Goal: Task Accomplishment & Management: Complete application form

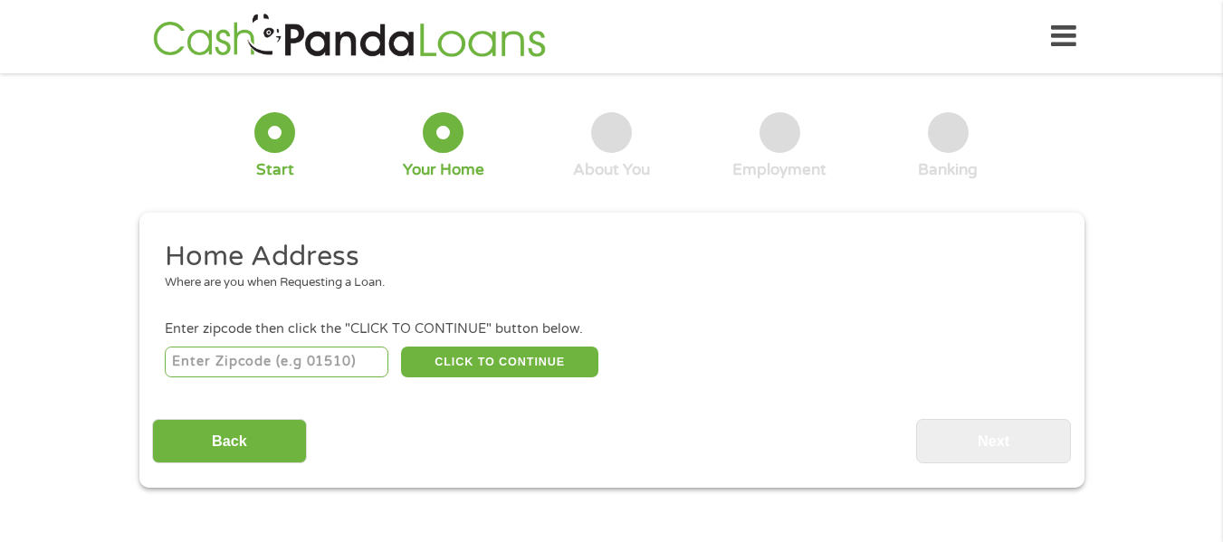
click at [328, 359] on input "number" at bounding box center [277, 362] width 224 height 31
type input "76227"
click at [494, 348] on button "CLICK TO CONTINUE" at bounding box center [499, 362] width 197 height 31
type input "76227"
type input "[PERSON_NAME]"
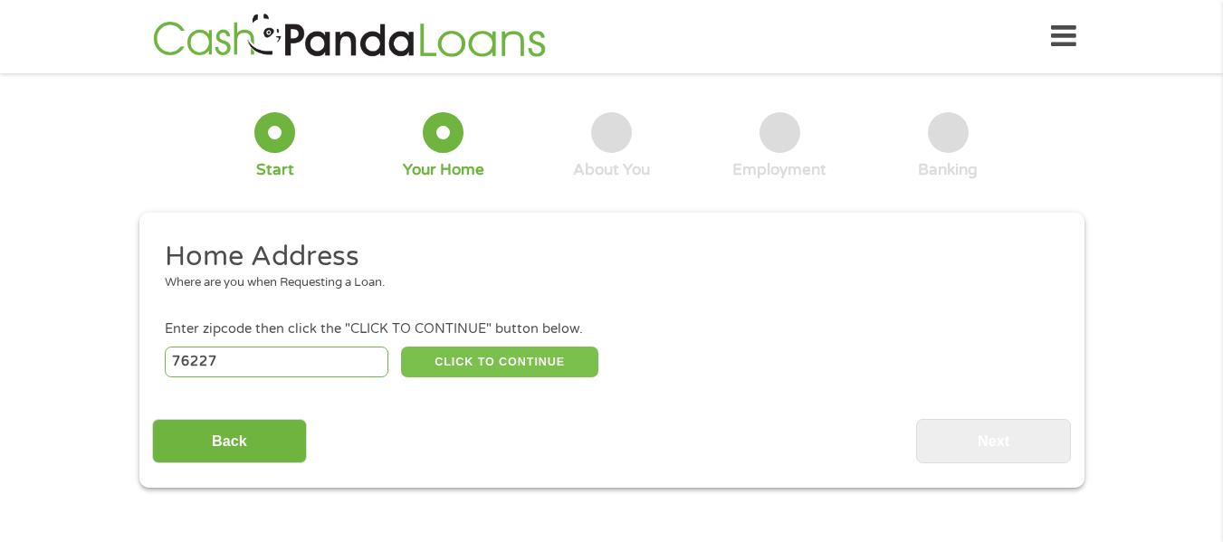
select select "[US_STATE]"
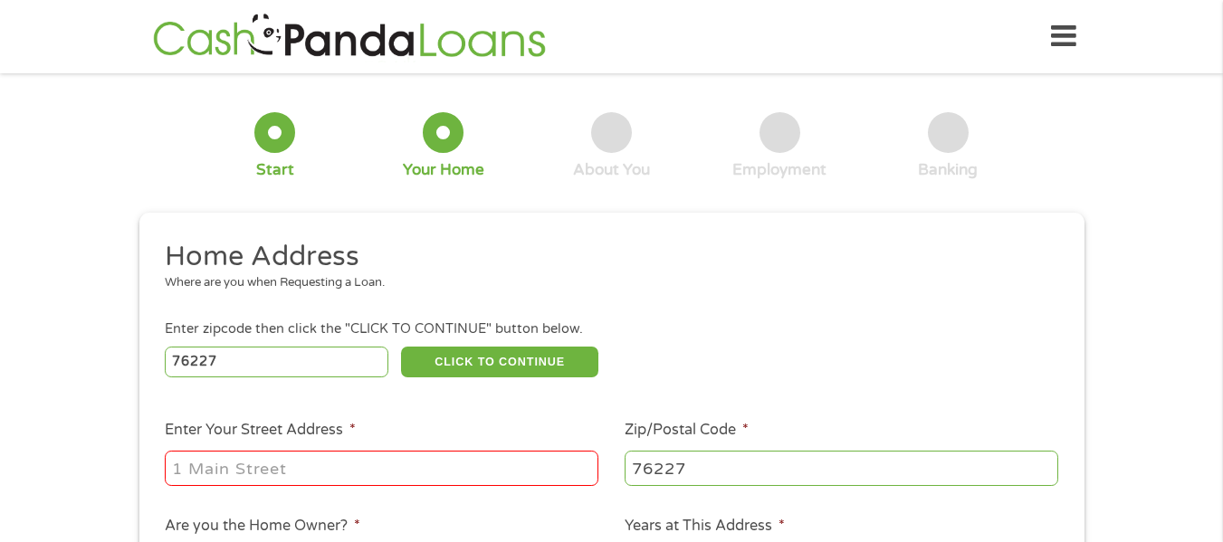
click at [442, 466] on input "Enter Your Street Address *" at bounding box center [382, 468] width 434 height 34
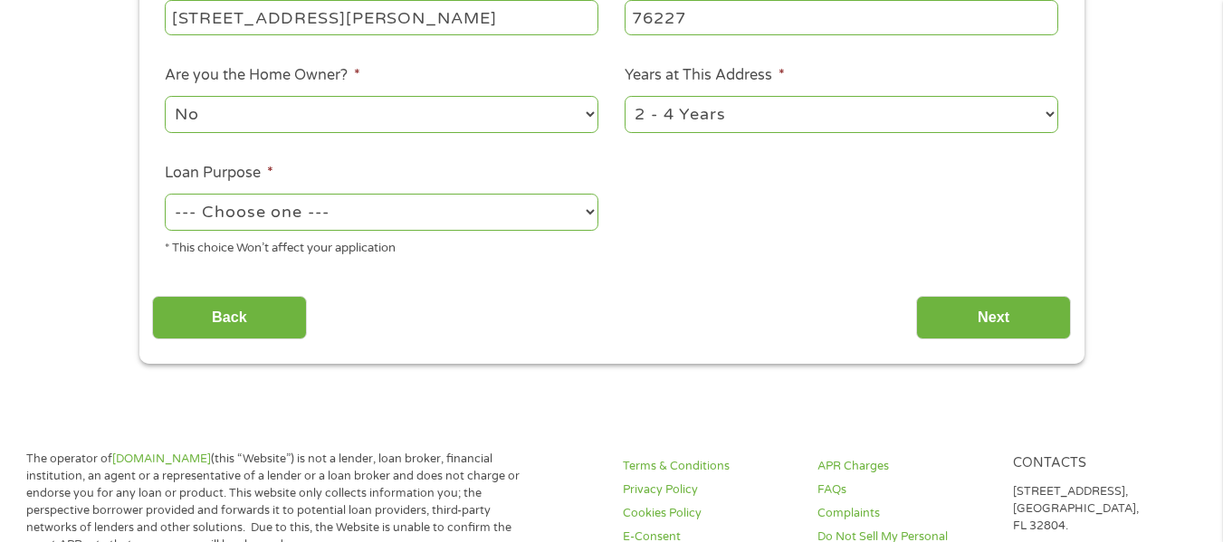
scroll to position [453, 0]
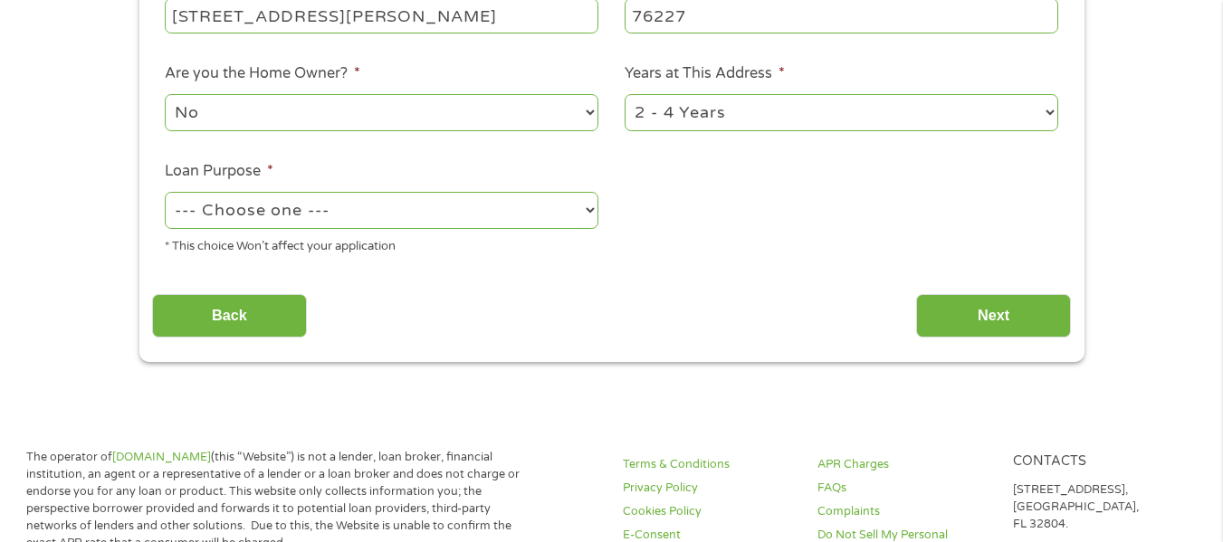
type input "[STREET_ADDRESS][PERSON_NAME]"
click at [409, 217] on select "--- Choose one --- Pay Bills Debt Consolidation Home Improvement Major Purchase…" at bounding box center [382, 210] width 434 height 37
select select "debtconsolidation"
click at [165, 192] on select "--- Choose one --- Pay Bills Debt Consolidation Home Improvement Major Purchase…" at bounding box center [382, 210] width 434 height 37
click at [982, 314] on input "Next" at bounding box center [993, 316] width 155 height 44
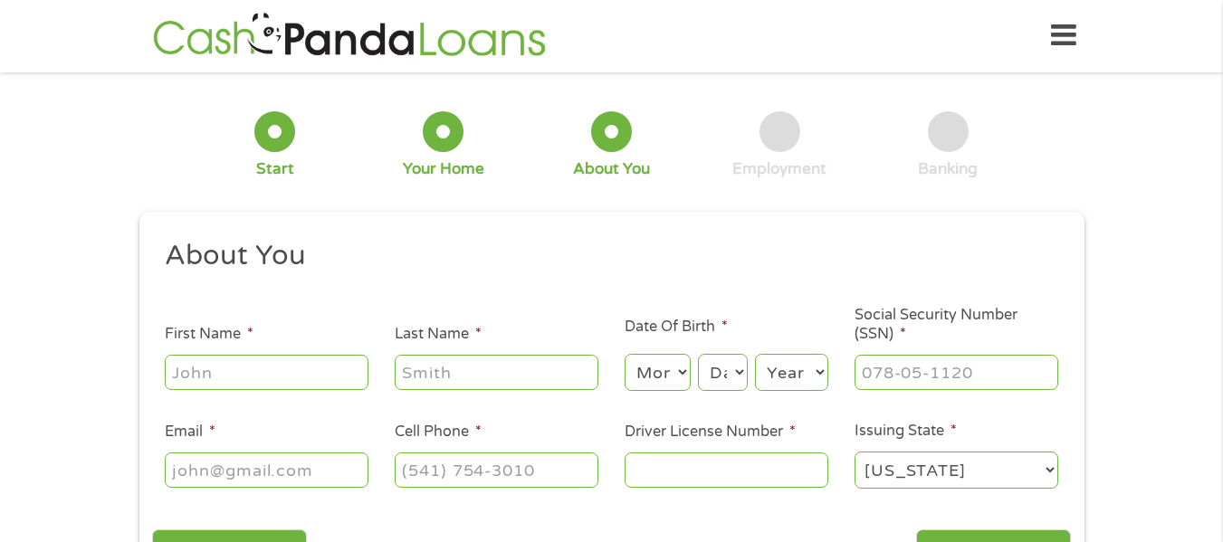
scroll to position [0, 0]
click at [247, 369] on input "First Name *" at bounding box center [267, 373] width 204 height 34
type input "[PERSON_NAME]"
type input "Hood"
type input "[EMAIL_ADDRESS][DOMAIN_NAME]"
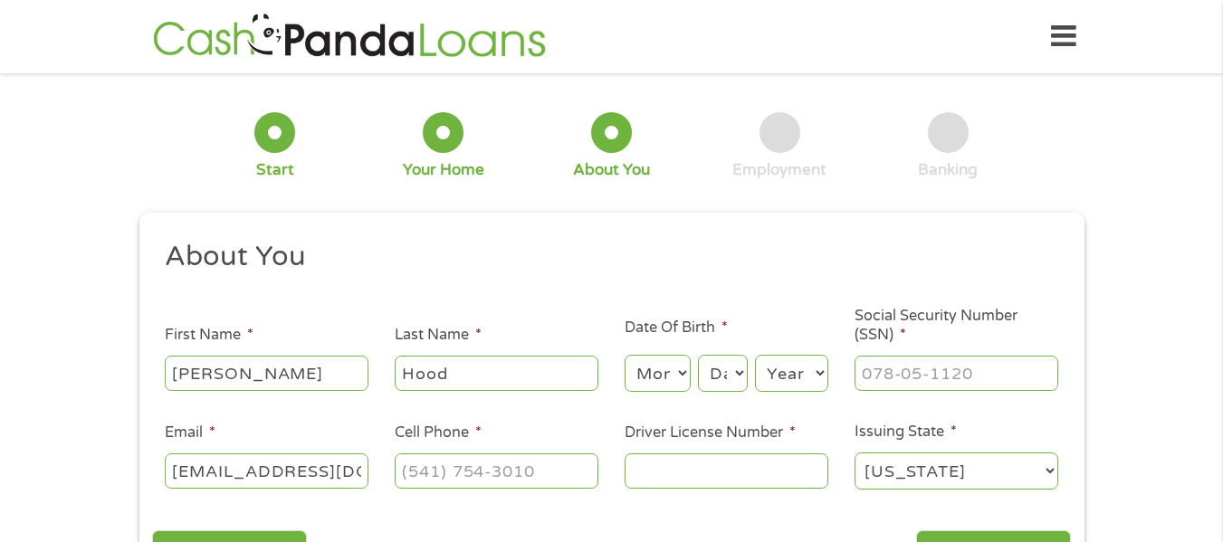
click at [676, 376] on select "Month 1 2 3 4 5 6 7 8 9 10 11 12" at bounding box center [658, 373] width 66 height 37
select select "6"
click at [625, 355] on select "Month 1 2 3 4 5 6 7 8 9 10 11 12" at bounding box center [658, 373] width 66 height 37
click at [733, 375] on select "Day 1 2 3 4 5 6 7 8 9 10 11 12 13 14 15 16 17 18 19 20 21 22 23 24 25 26 27 28 …" at bounding box center [722, 373] width 49 height 37
select select "8"
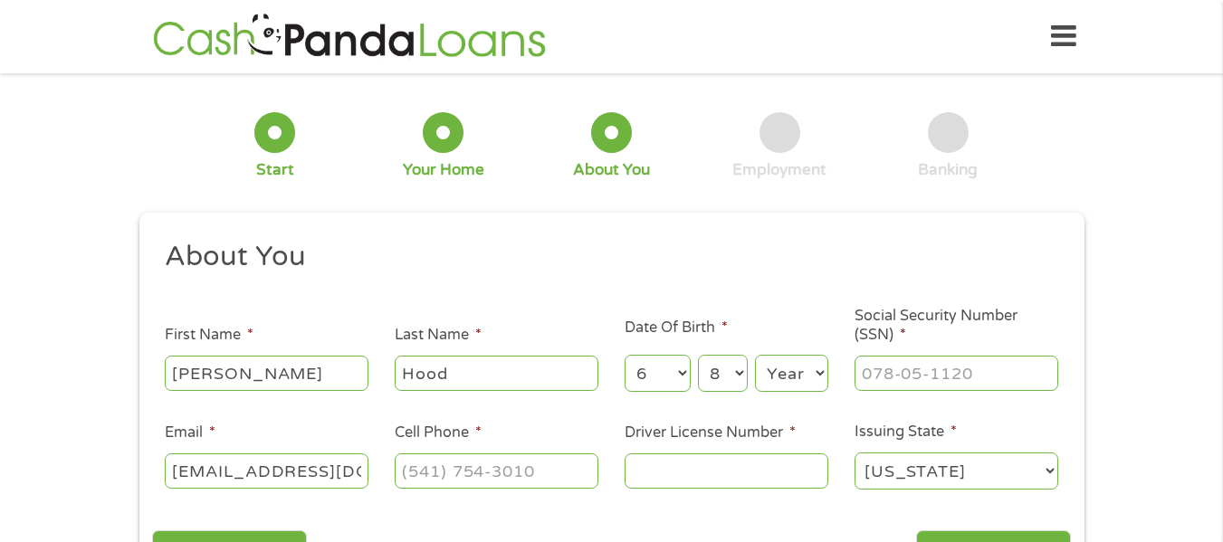
click at [698, 355] on select "Day 1 2 3 4 5 6 7 8 9 10 11 12 13 14 15 16 17 18 19 20 21 22 23 24 25 26 27 28 …" at bounding box center [722, 373] width 49 height 37
click at [779, 371] on select "Year [DATE] 2006 2005 2004 2003 2002 2001 2000 1999 1998 1997 1996 1995 1994 19…" at bounding box center [791, 373] width 73 height 37
select select "1973"
click at [958, 371] on input "___-__-____" at bounding box center [957, 373] width 204 height 34
type input "___-__-__35"
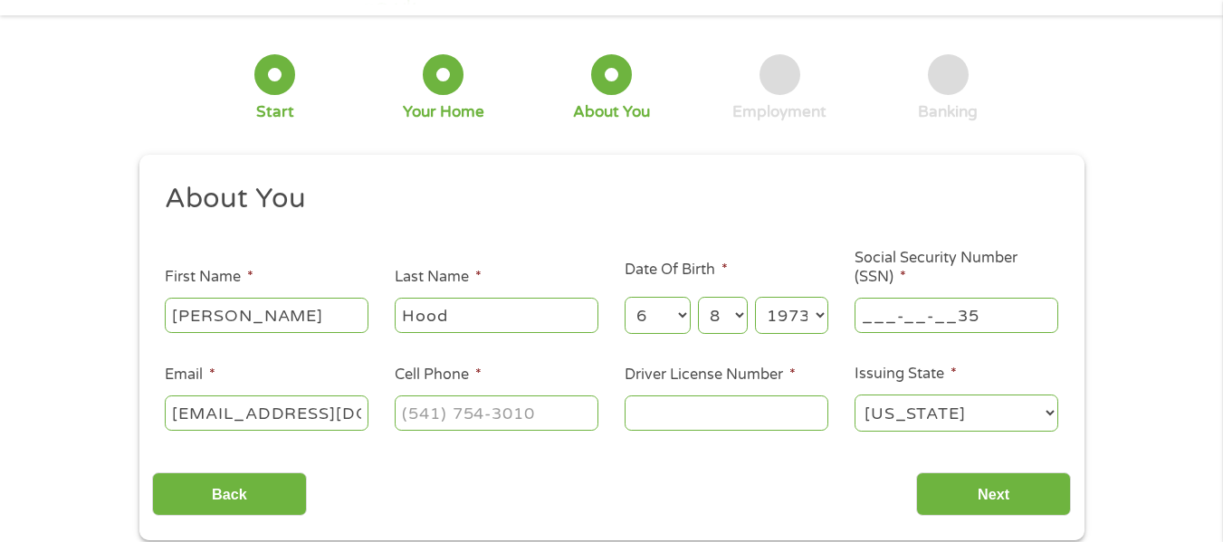
scroll to position [91, 0]
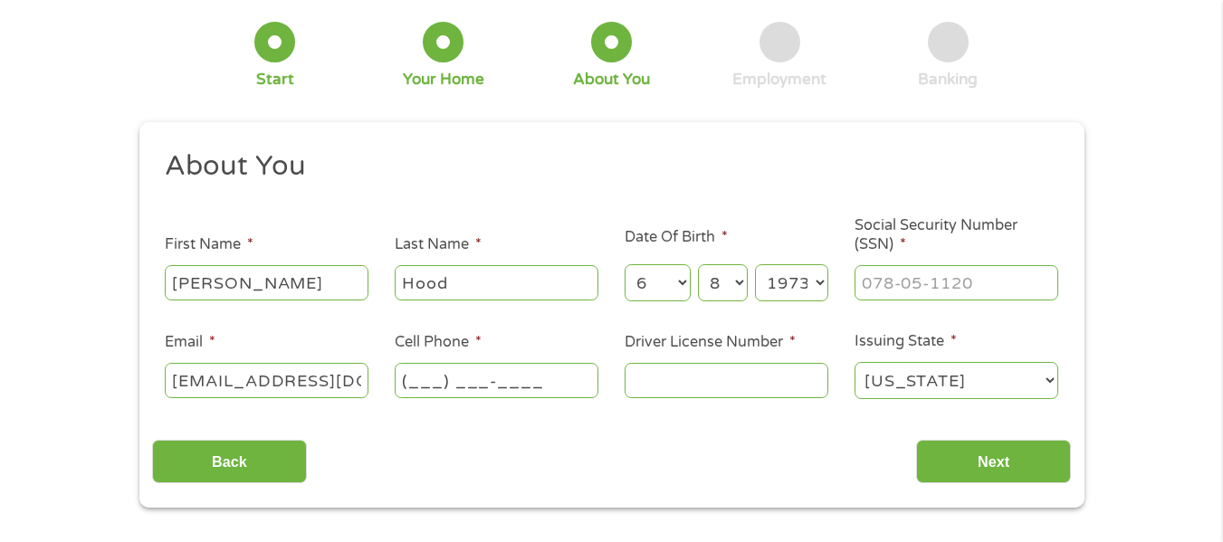
click at [509, 390] on input "(___) ___-____" at bounding box center [497, 380] width 204 height 34
type input "[PHONE_NUMBER]"
click at [685, 361] on li "Driver License Number *" at bounding box center [726, 366] width 230 height 70
click at [677, 383] on input "Driver License Number *" at bounding box center [727, 380] width 204 height 34
click at [918, 276] on input "___-__-____" at bounding box center [957, 282] width 204 height 34
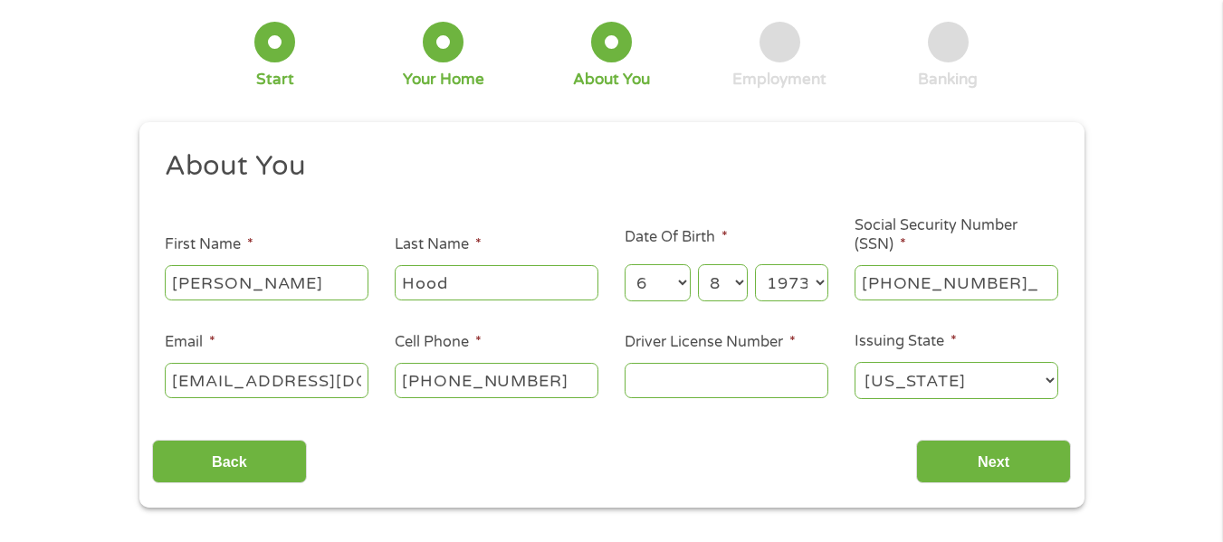
drag, startPoint x: 1003, startPoint y: 289, endPoint x: 686, endPoint y: 286, distance: 316.9
click at [686, 286] on ul "About You This field is hidden when viewing the form Title * --- Choose one ---…" at bounding box center [611, 282] width 919 height 267
type input "356-62-0176"
click at [691, 375] on input "Driver License Number *" at bounding box center [727, 380] width 204 height 34
